Goal: Task Accomplishment & Management: Manage account settings

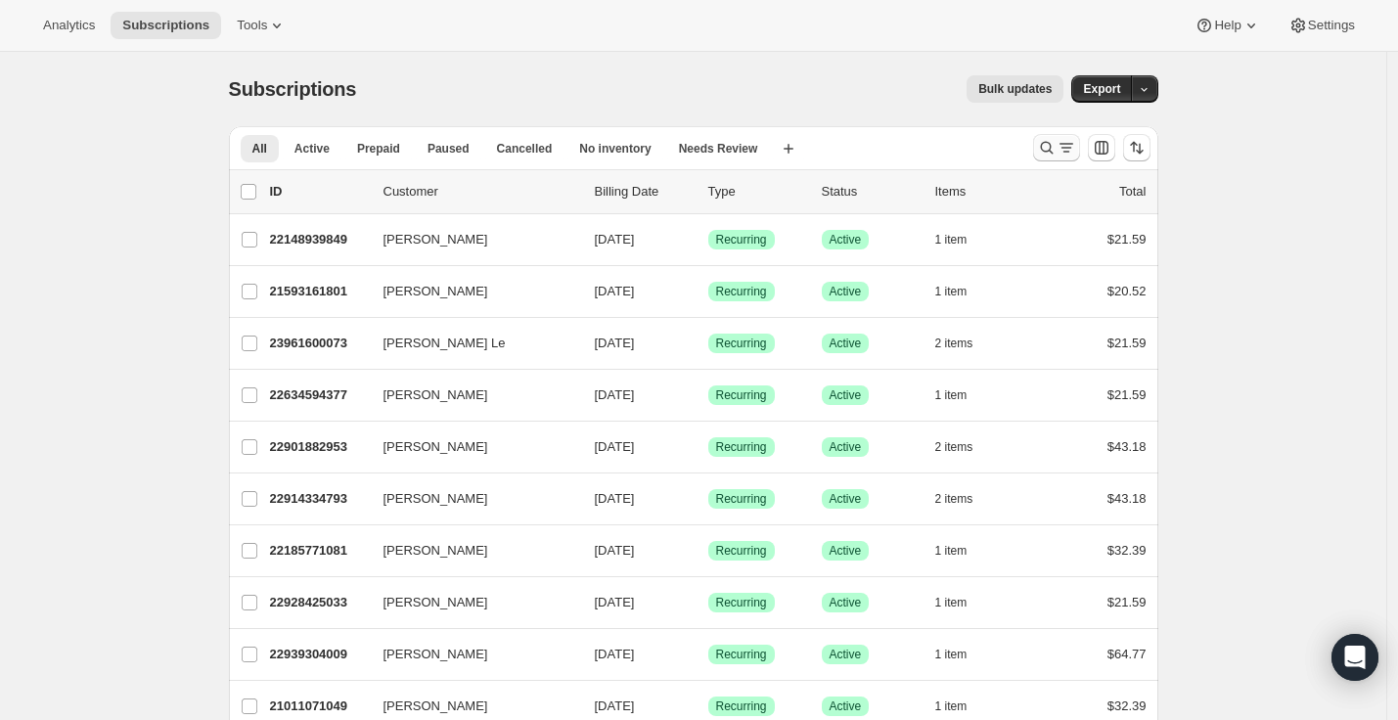
click at [1076, 142] on icon "Search and filter results" at bounding box center [1066, 148] width 20 height 20
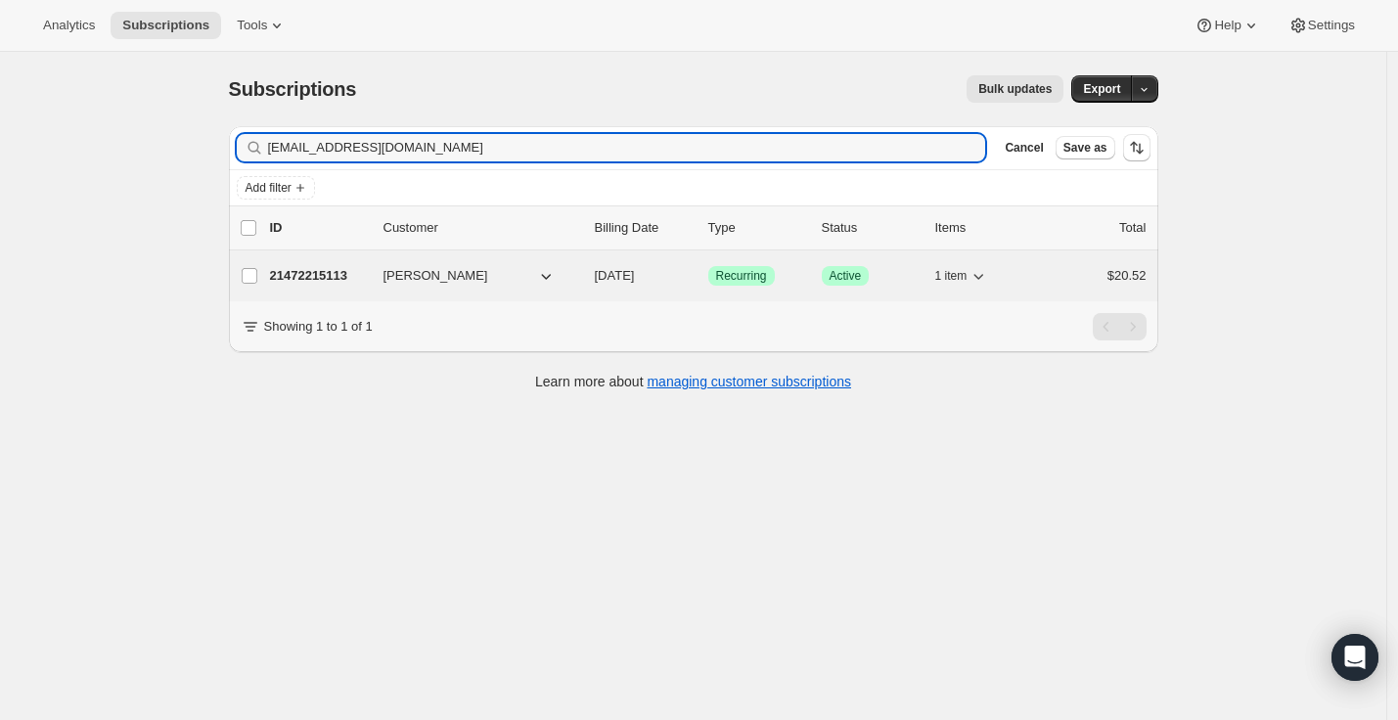
type input "[EMAIL_ADDRESS][DOMAIN_NAME]"
click at [505, 277] on button "[PERSON_NAME]" at bounding box center [470, 275] width 196 height 31
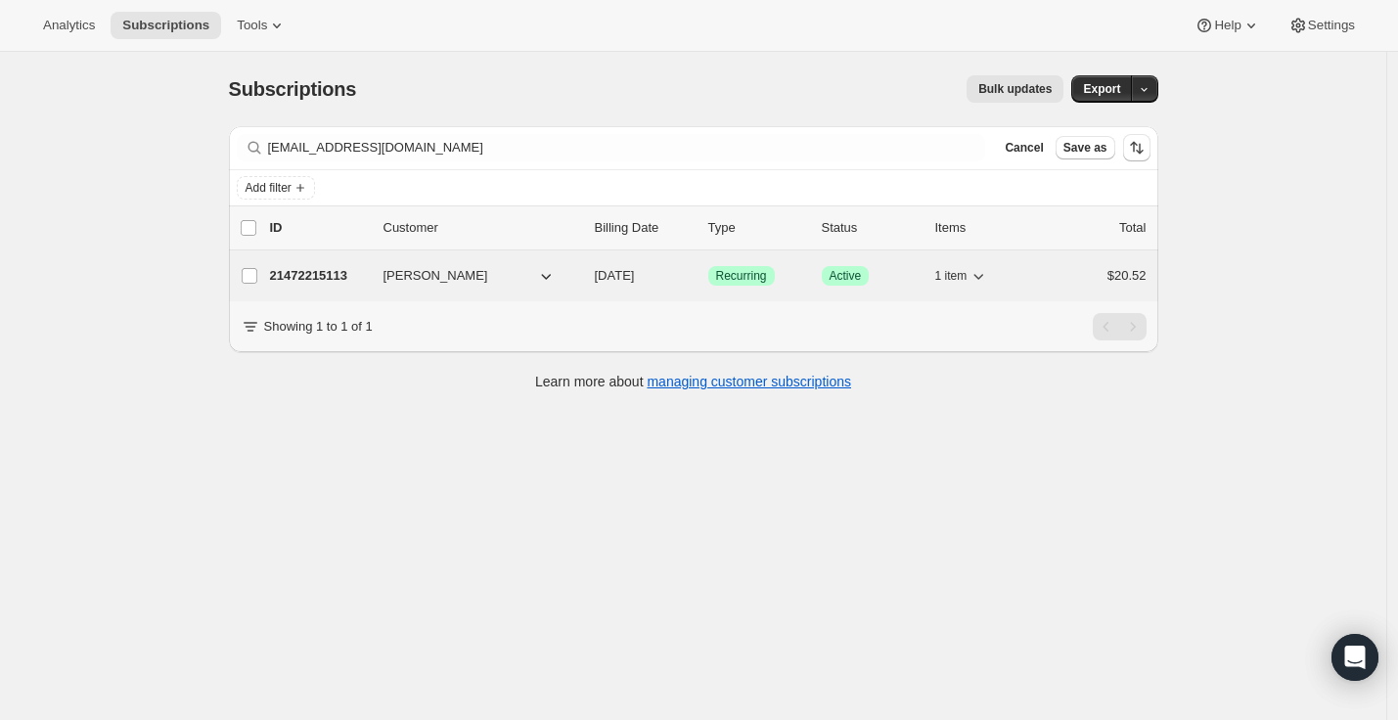
click at [438, 286] on div "21472215113 [PERSON_NAME] [DATE] Success Recurring Success Active 1 item $20.52" at bounding box center [708, 275] width 876 height 27
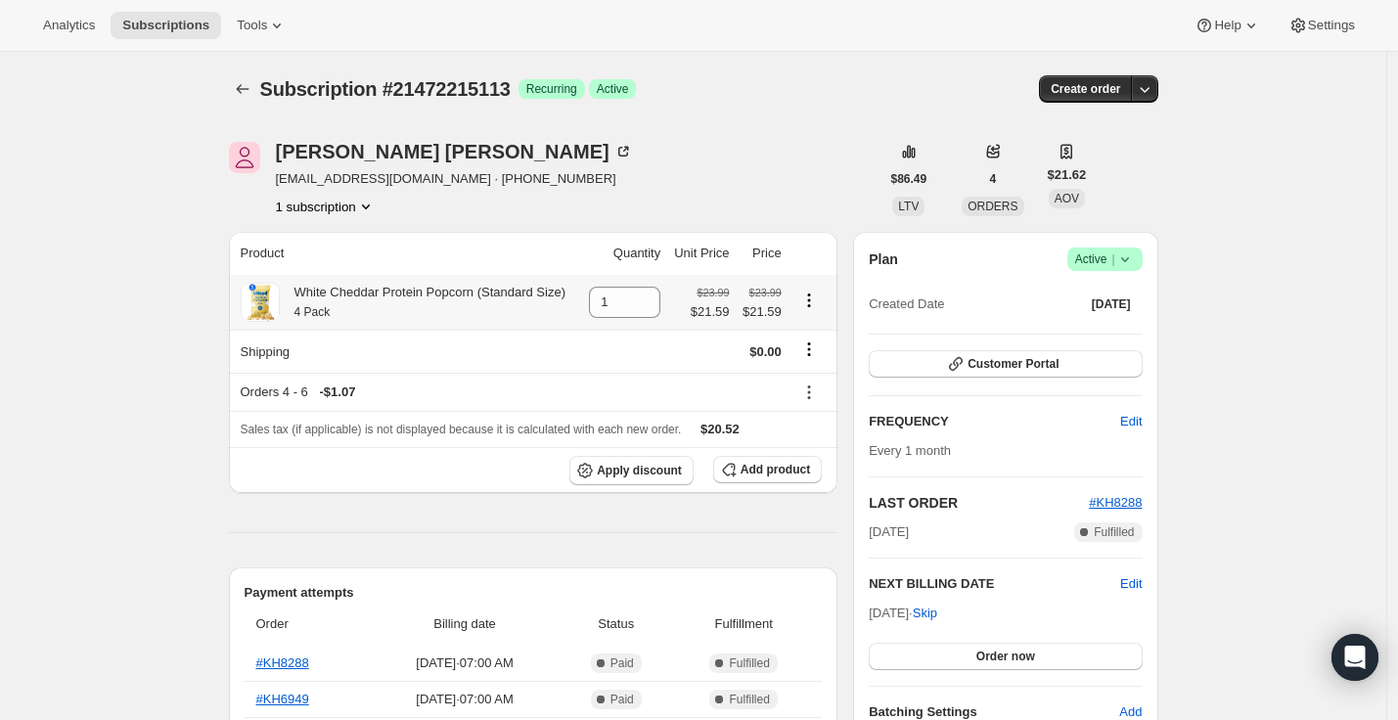
click at [1103, 260] on span "Active |" at bounding box center [1105, 259] width 60 height 20
click at [1090, 325] on span "Cancel subscription" at bounding box center [1103, 331] width 111 height 15
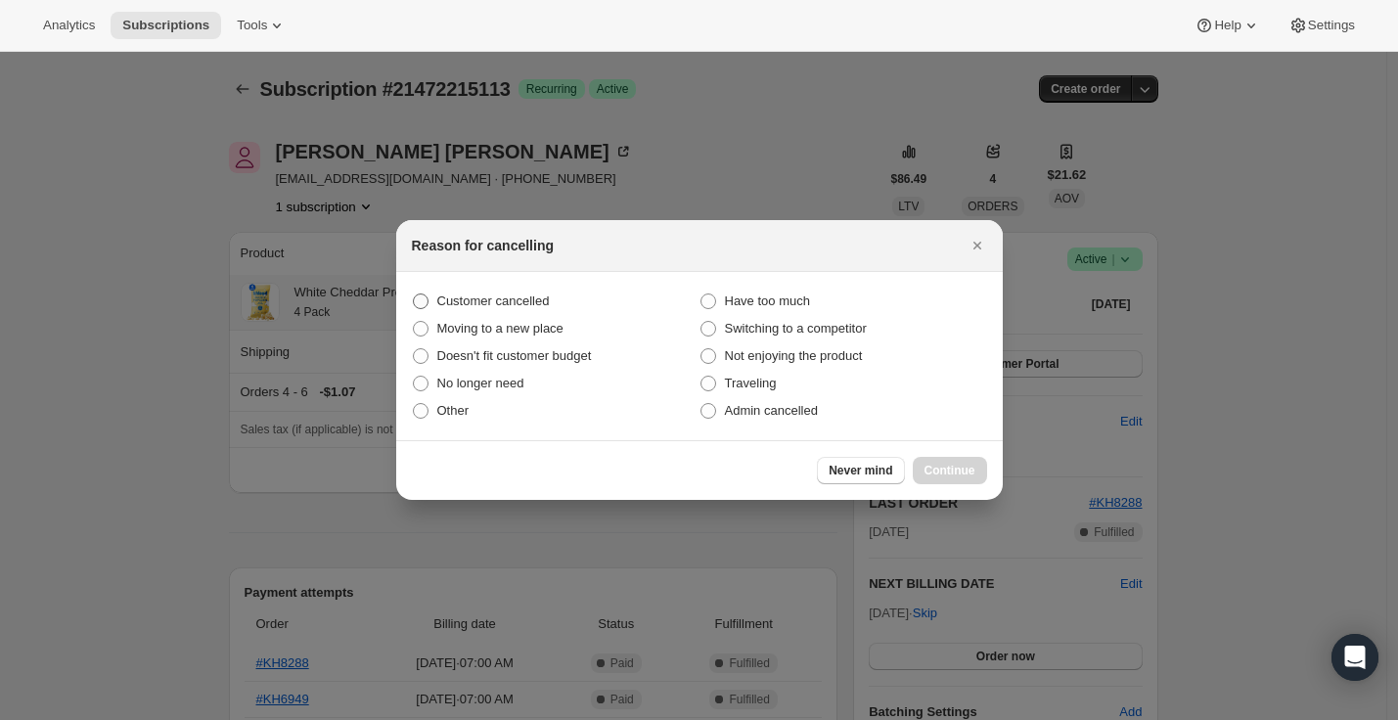
click at [481, 296] on span "Customer cancelled" at bounding box center [493, 300] width 112 height 15
click at [414, 294] on input "Customer cancelled" at bounding box center [413, 293] width 1 height 1
radio input "true"
click at [942, 468] on span "Continue" at bounding box center [949, 471] width 51 height 16
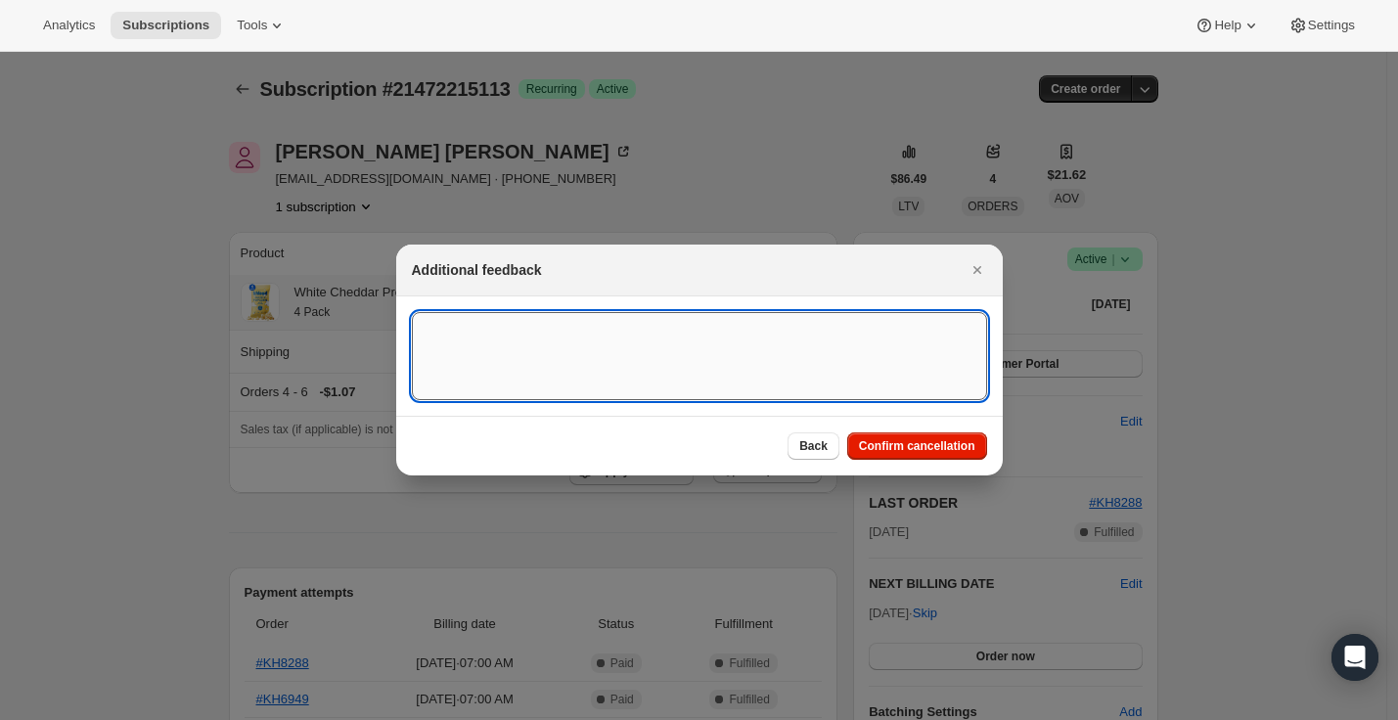
click at [882, 366] on textarea ":rc1:" at bounding box center [699, 356] width 575 height 88
type textarea "Customer asked to cancel"
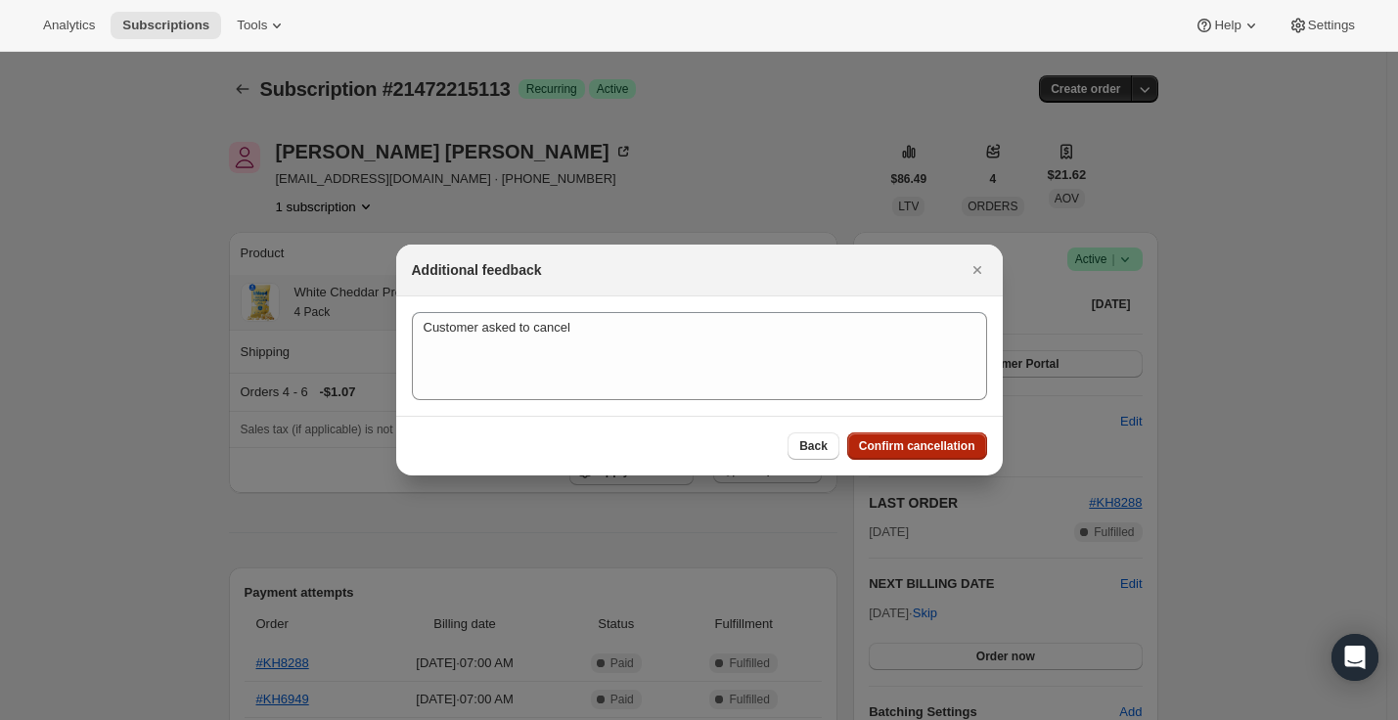
click at [931, 455] on button "Confirm cancellation" at bounding box center [917, 445] width 140 height 27
